Goal: Find specific page/section: Find specific page/section

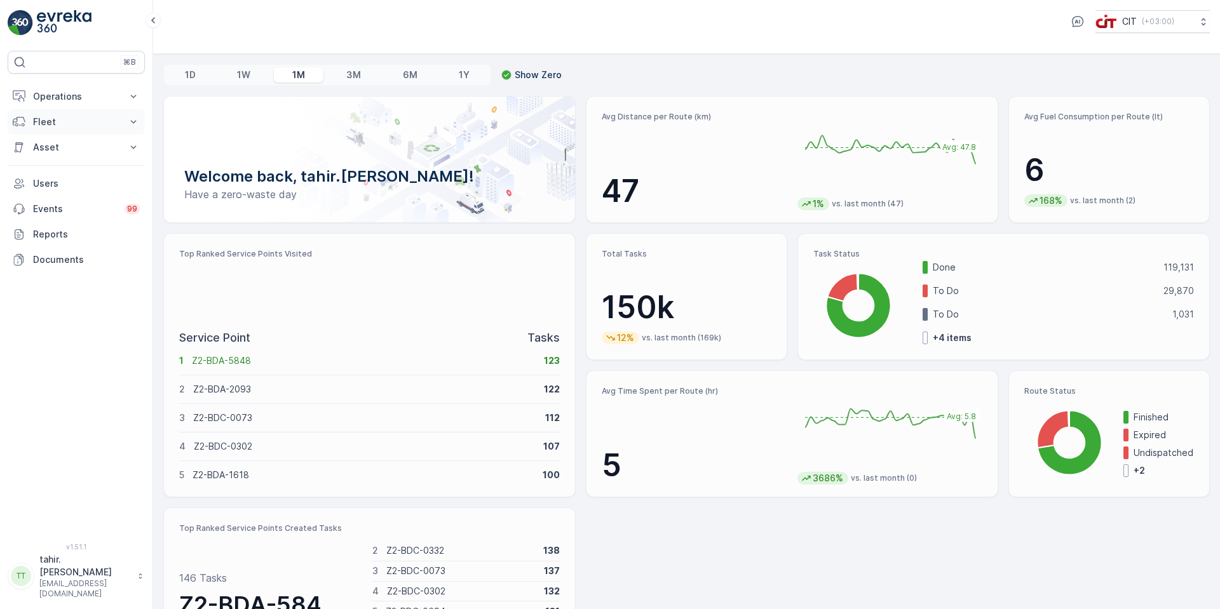
click at [44, 119] on p "Fleet" at bounding box center [76, 122] width 86 height 13
click at [53, 97] on p "Operations" at bounding box center [76, 96] width 86 height 13
drag, startPoint x: 57, startPoint y: 95, endPoint x: 59, endPoint y: 103, distance: 7.9
click at [57, 96] on p "Operations" at bounding box center [76, 96] width 86 height 13
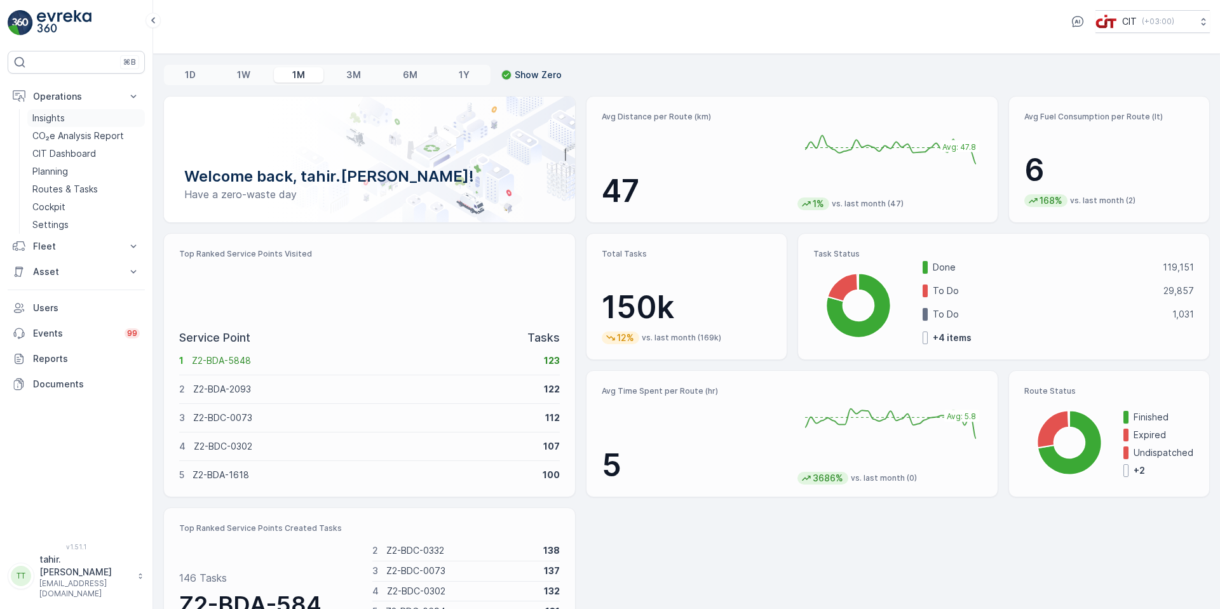
click at [57, 116] on p "Insights" at bounding box center [48, 118] width 32 height 13
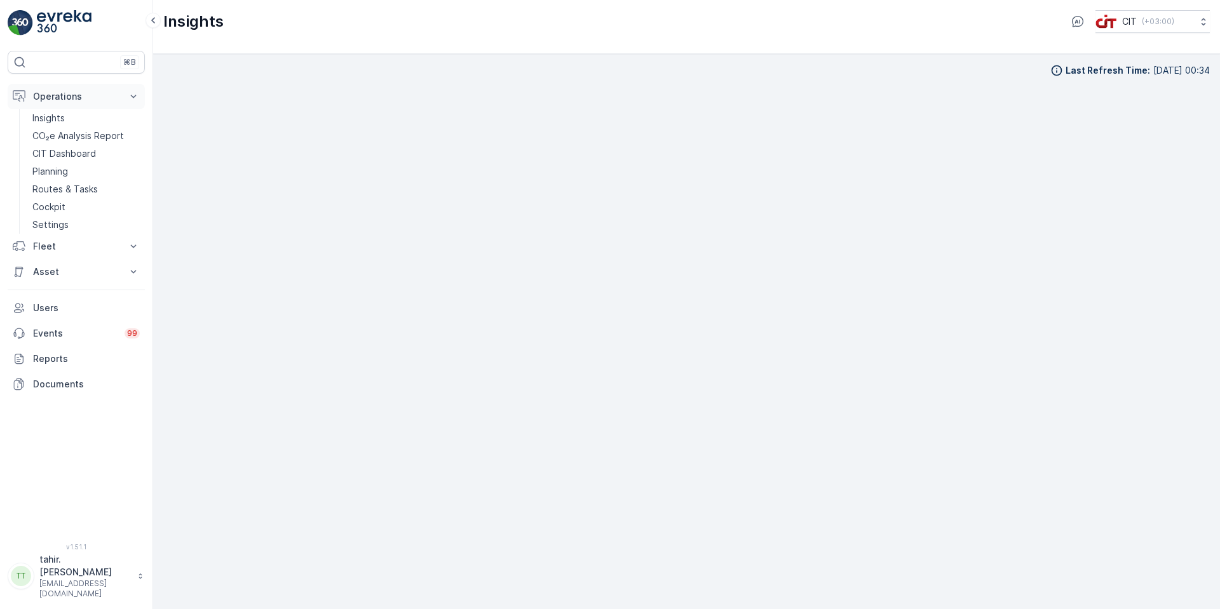
click at [67, 101] on p "Operations" at bounding box center [76, 96] width 86 height 13
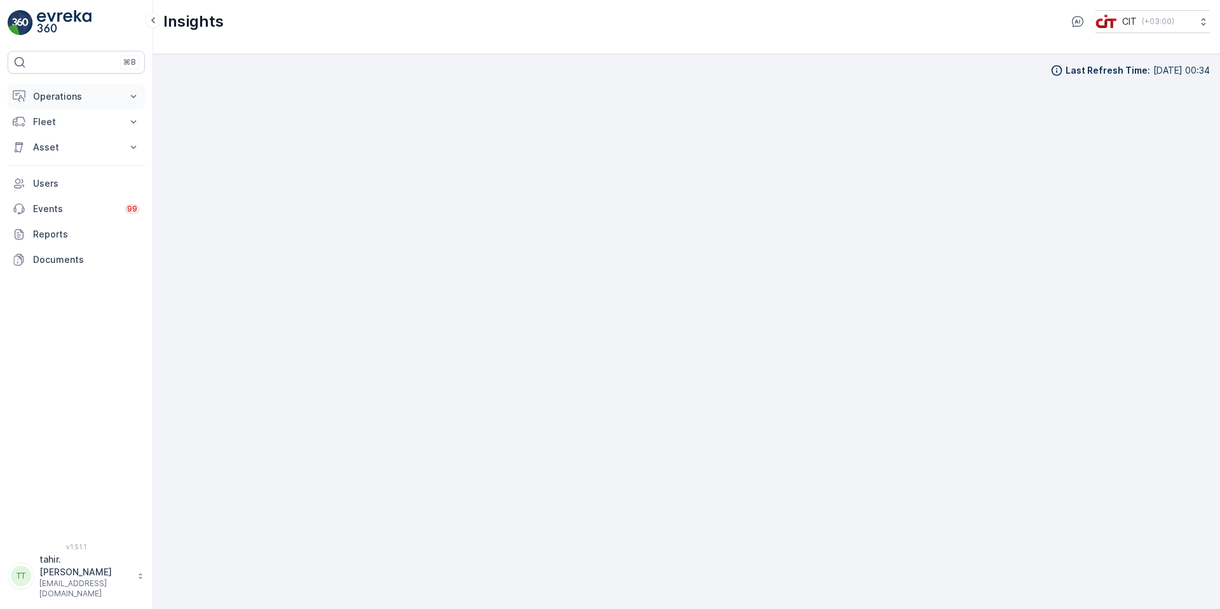
click at [67, 100] on p "Operations" at bounding box center [76, 96] width 86 height 13
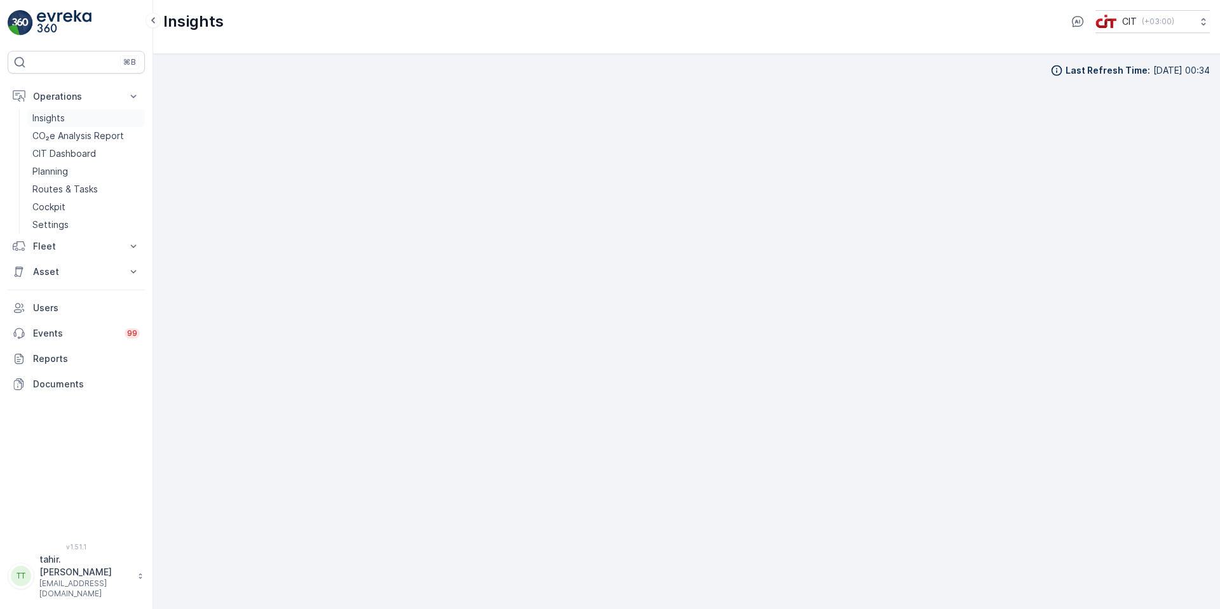
click at [57, 116] on p "Insights" at bounding box center [48, 118] width 32 height 13
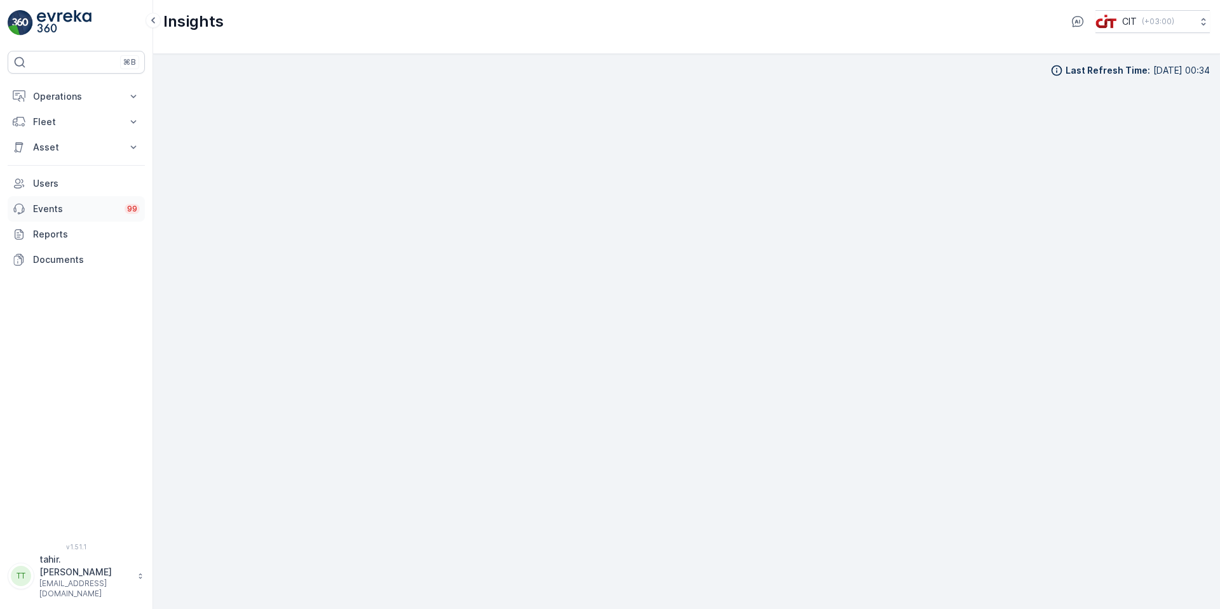
scroll to position [13, 0]
